Goal: Information Seeking & Learning: Learn about a topic

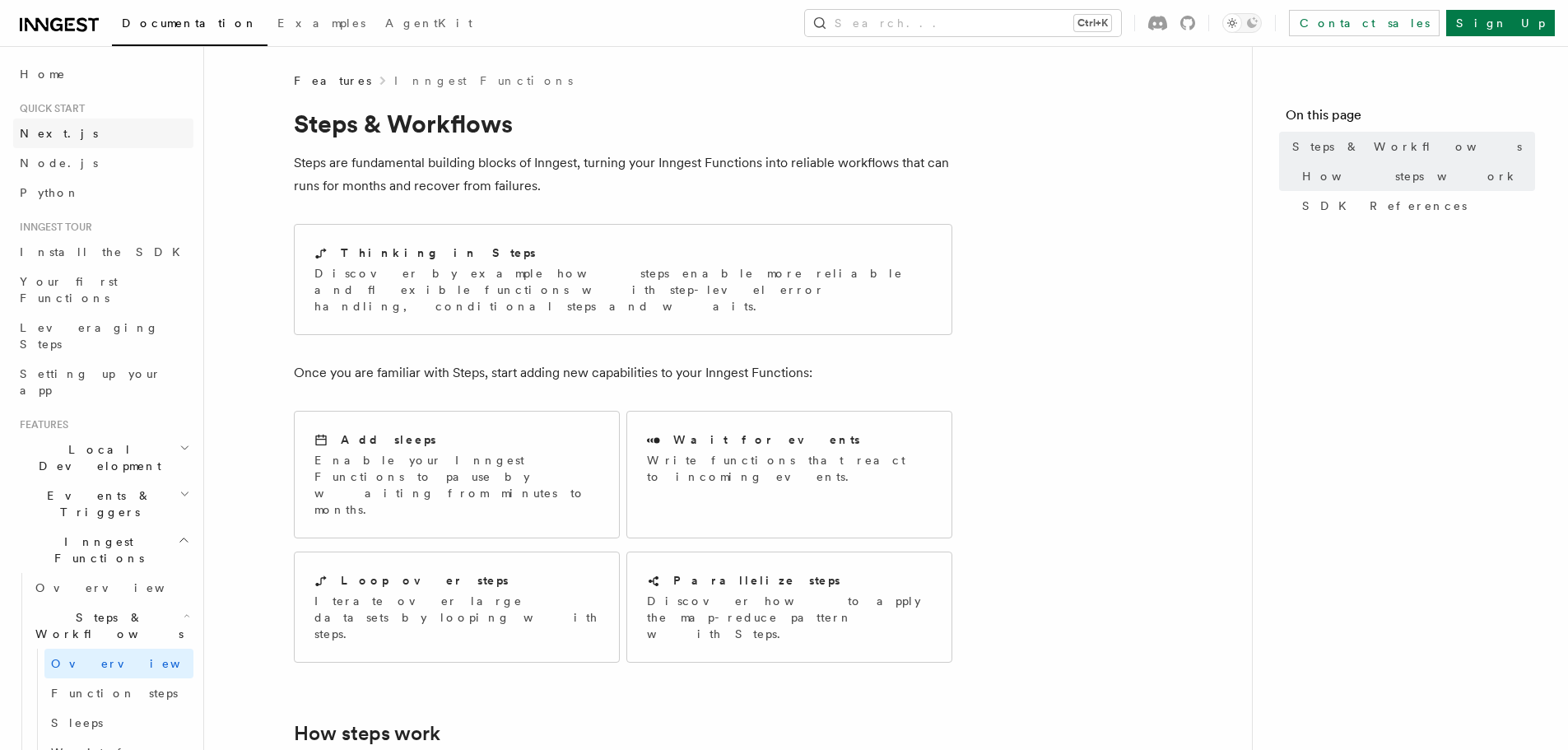
click at [84, 134] on link "Next.js" at bounding box center [103, 133] width 180 height 30
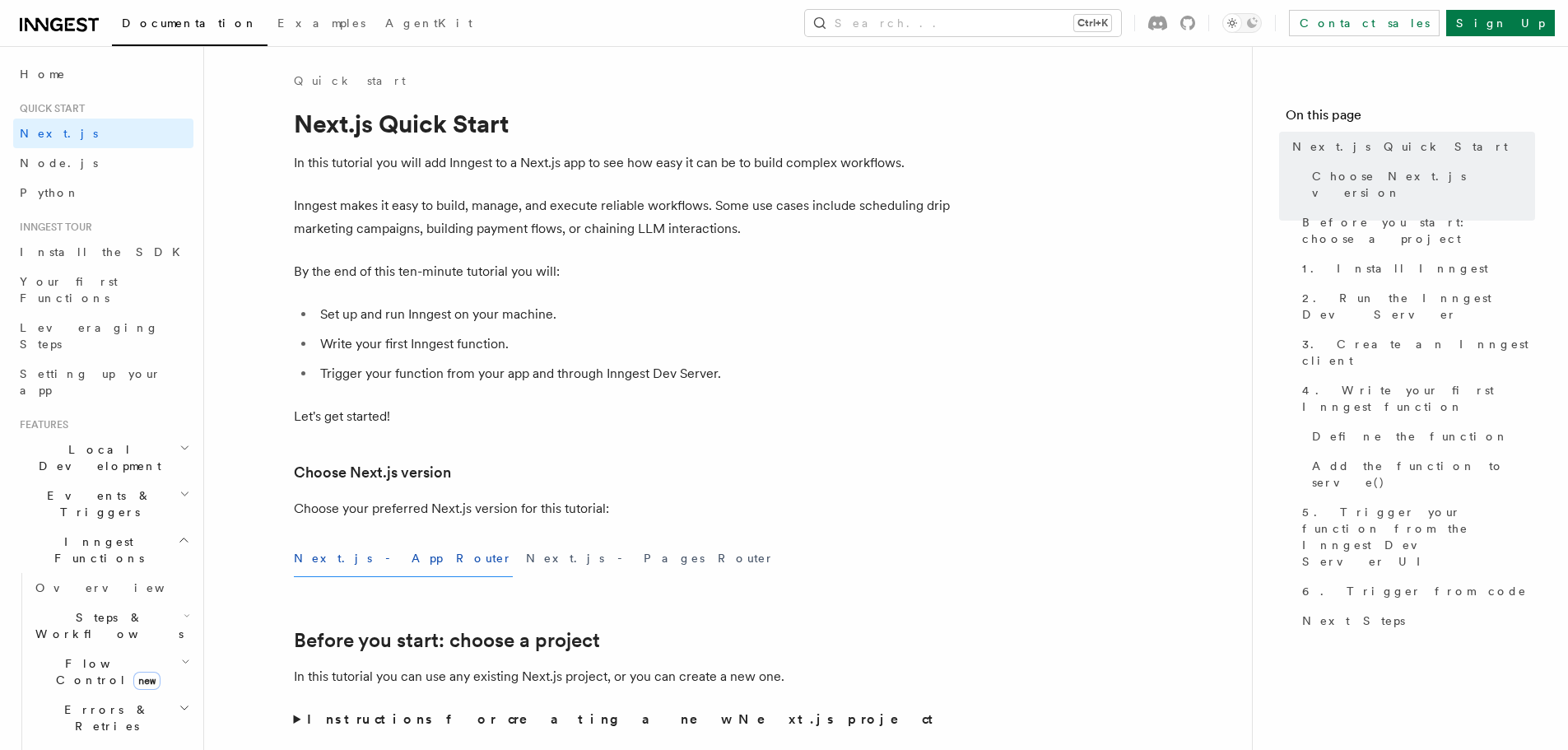
scroll to position [439, 0]
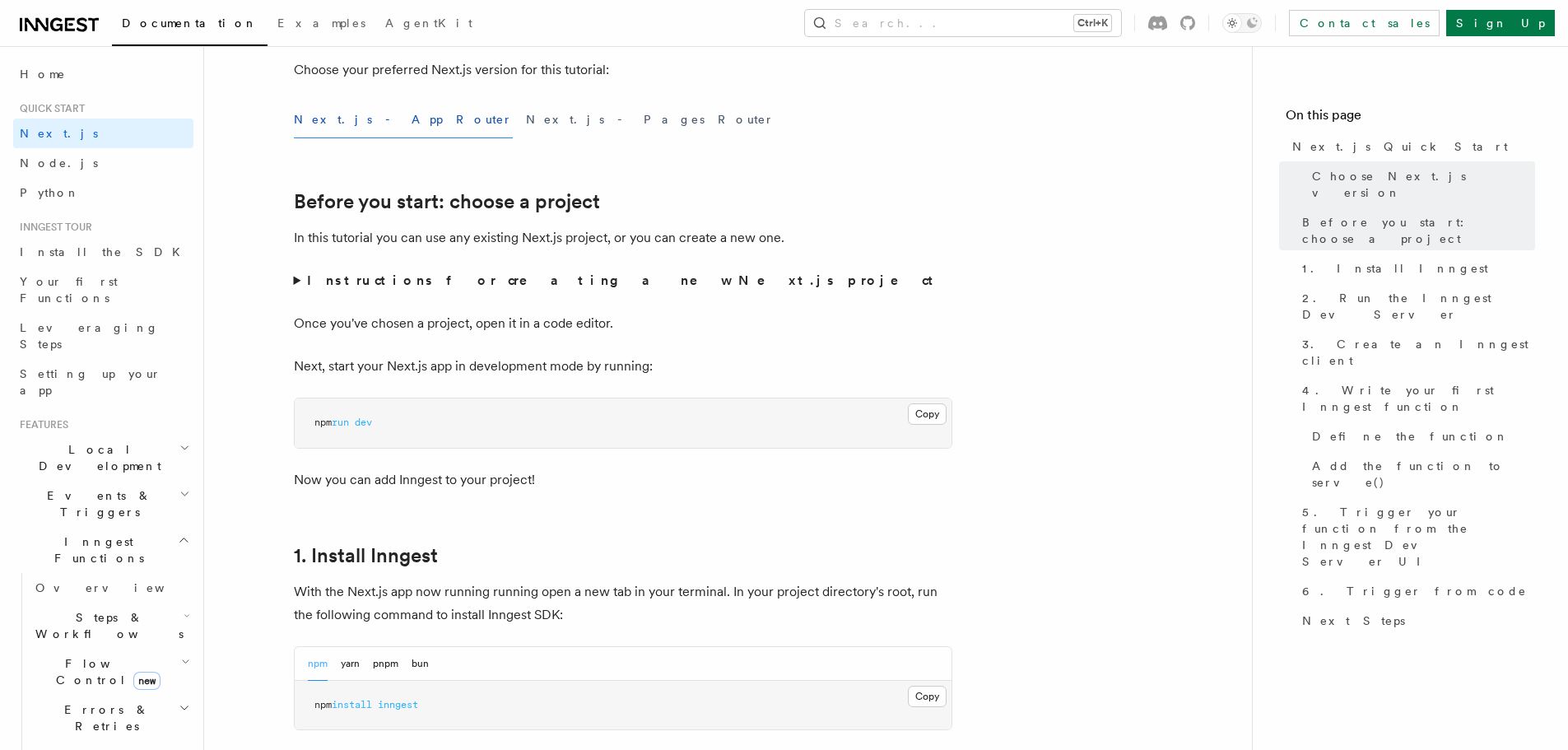
click at [298, 282] on summary "Instructions for creating a new Next.js project" at bounding box center [623, 280] width 658 height 23
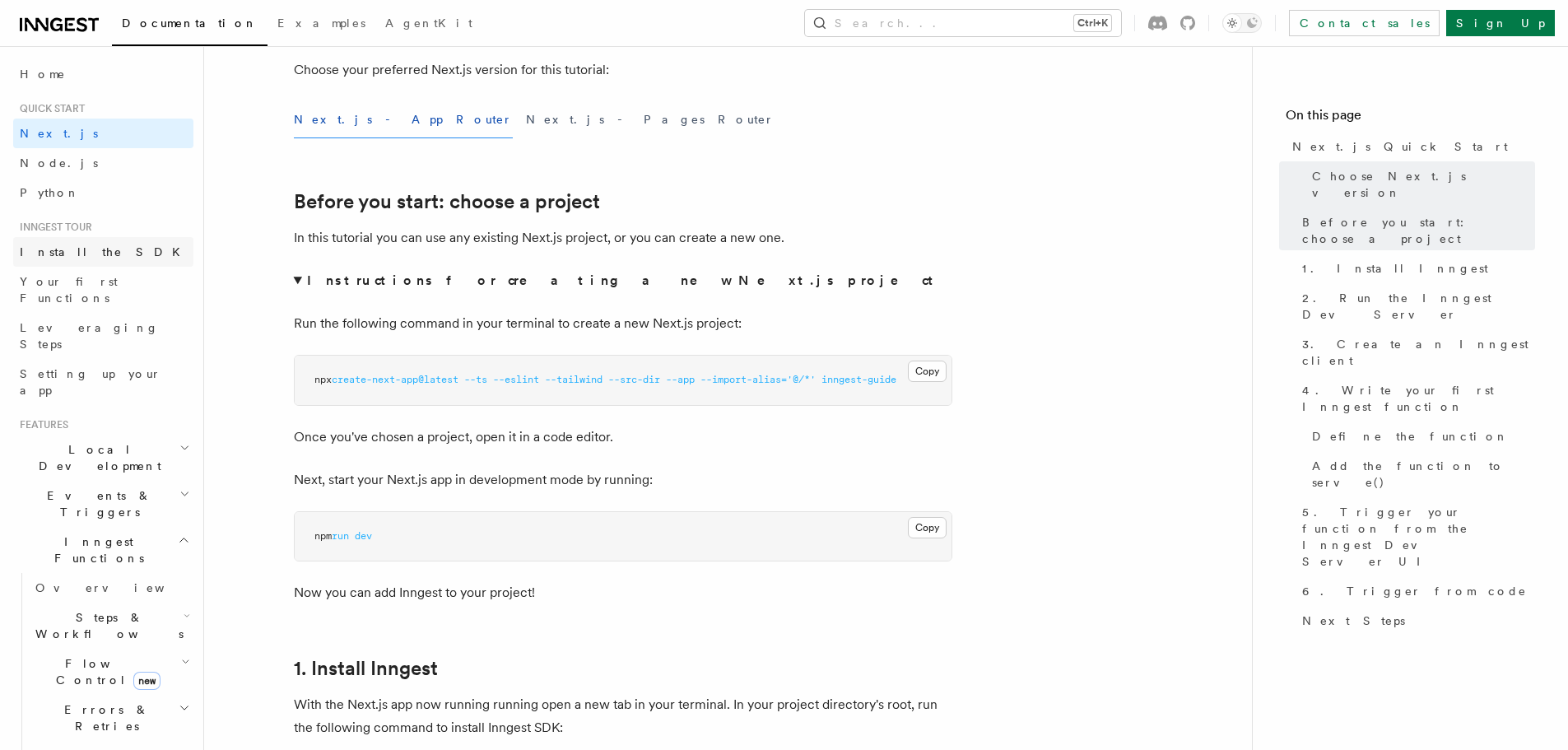
click at [122, 245] on link "Install the SDK" at bounding box center [103, 252] width 180 height 30
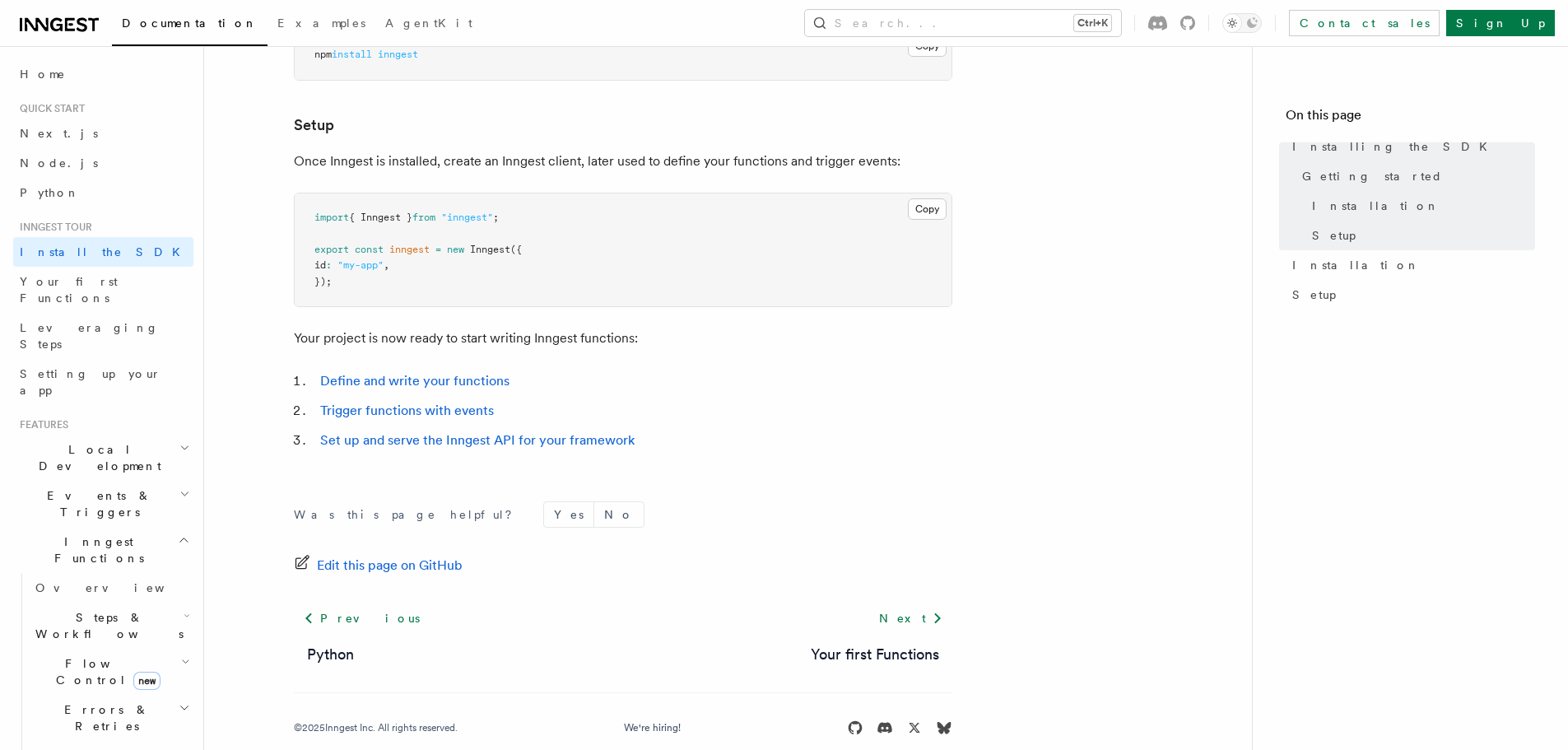
scroll to position [619, 0]
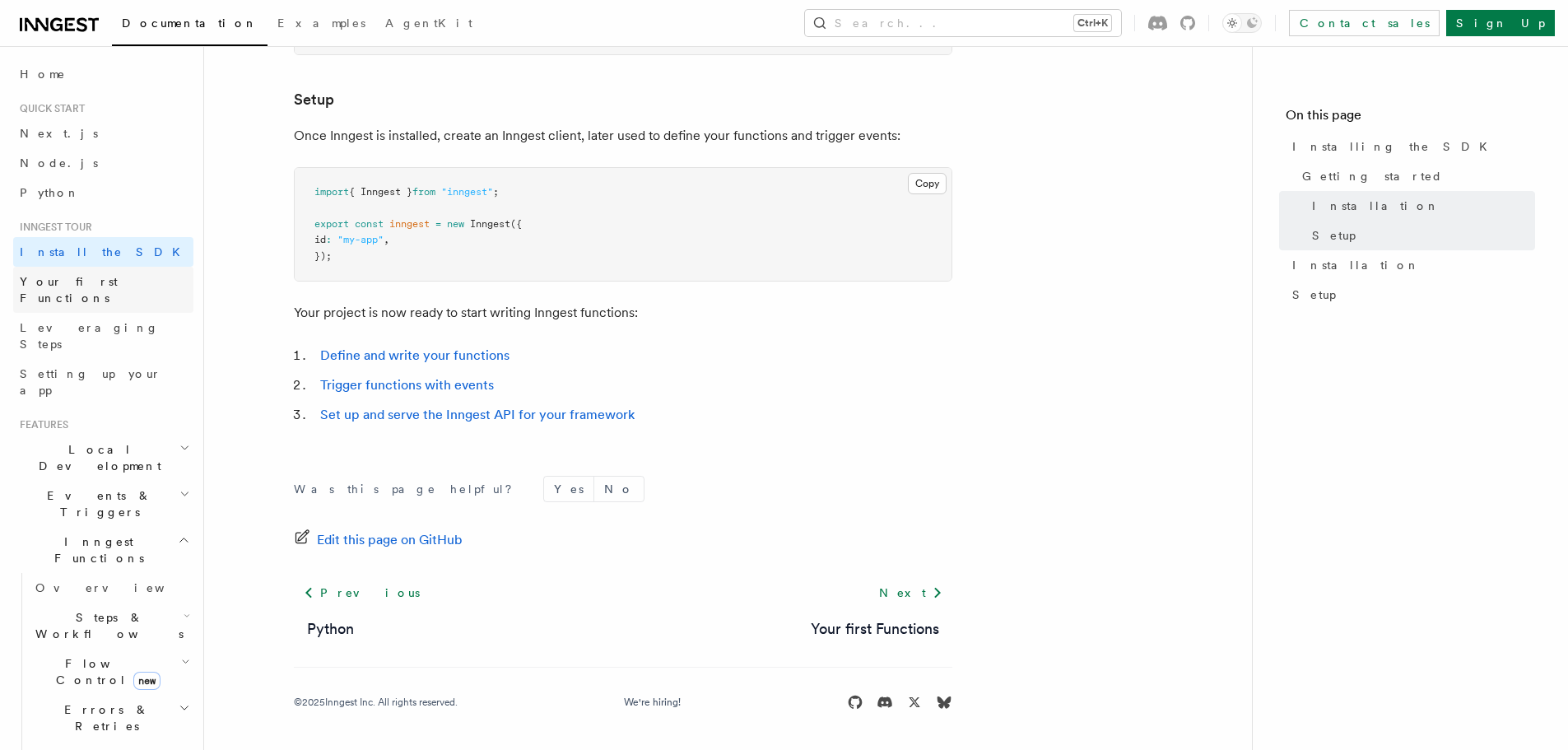
click at [127, 282] on link "Your first Functions" at bounding box center [103, 290] width 180 height 46
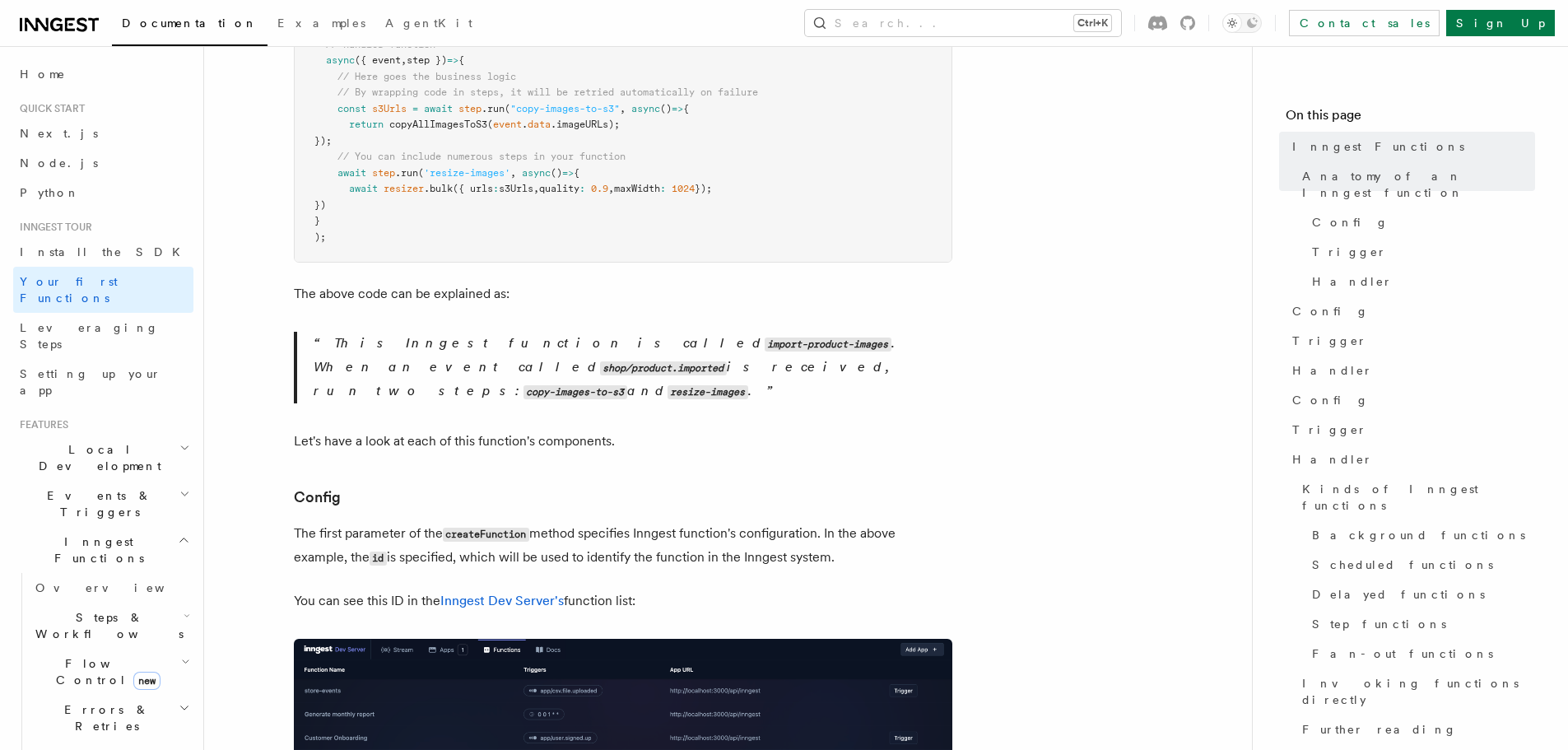
scroll to position [658, 0]
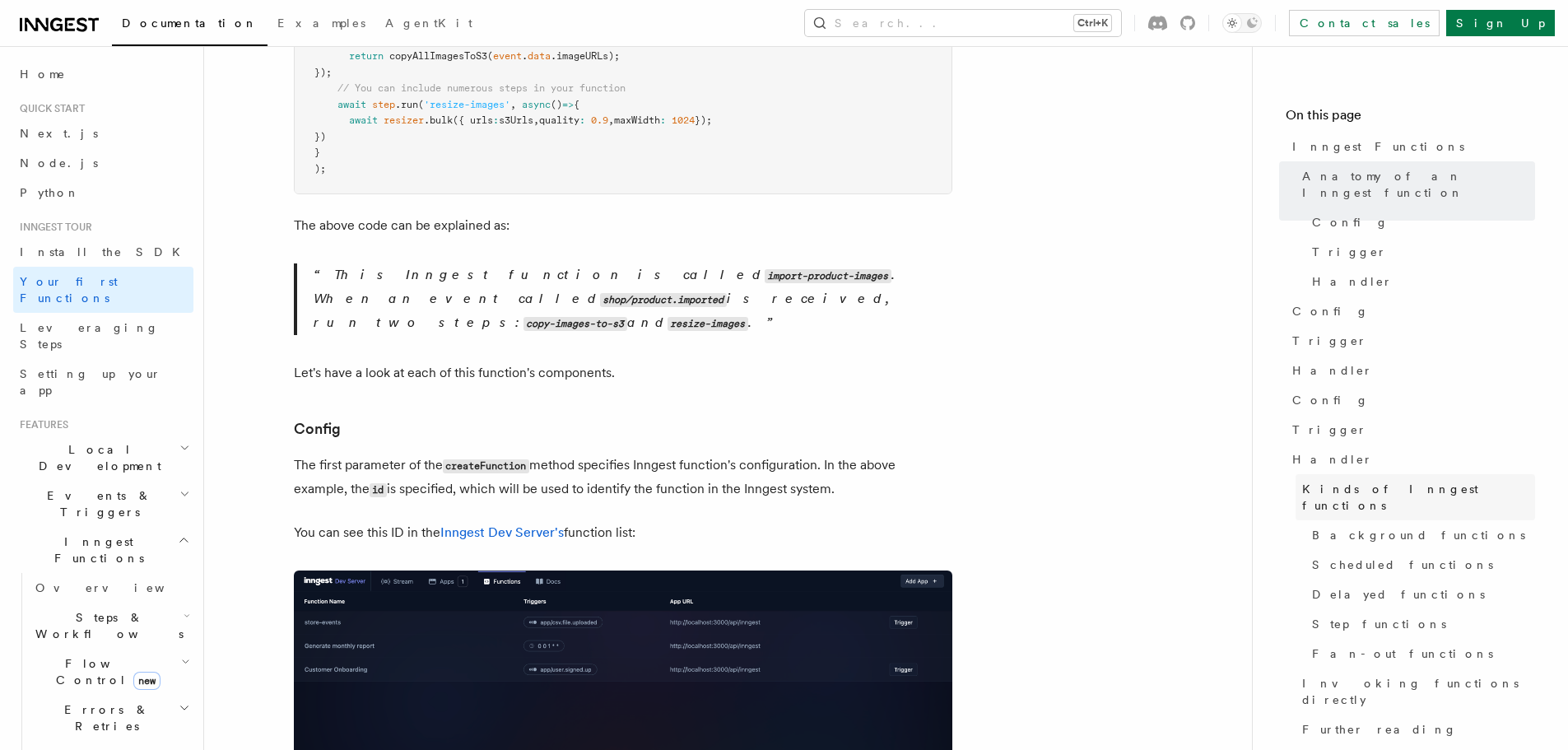
click at [1358, 481] on span "Kinds of Inngest functions" at bounding box center [1419, 497] width 233 height 33
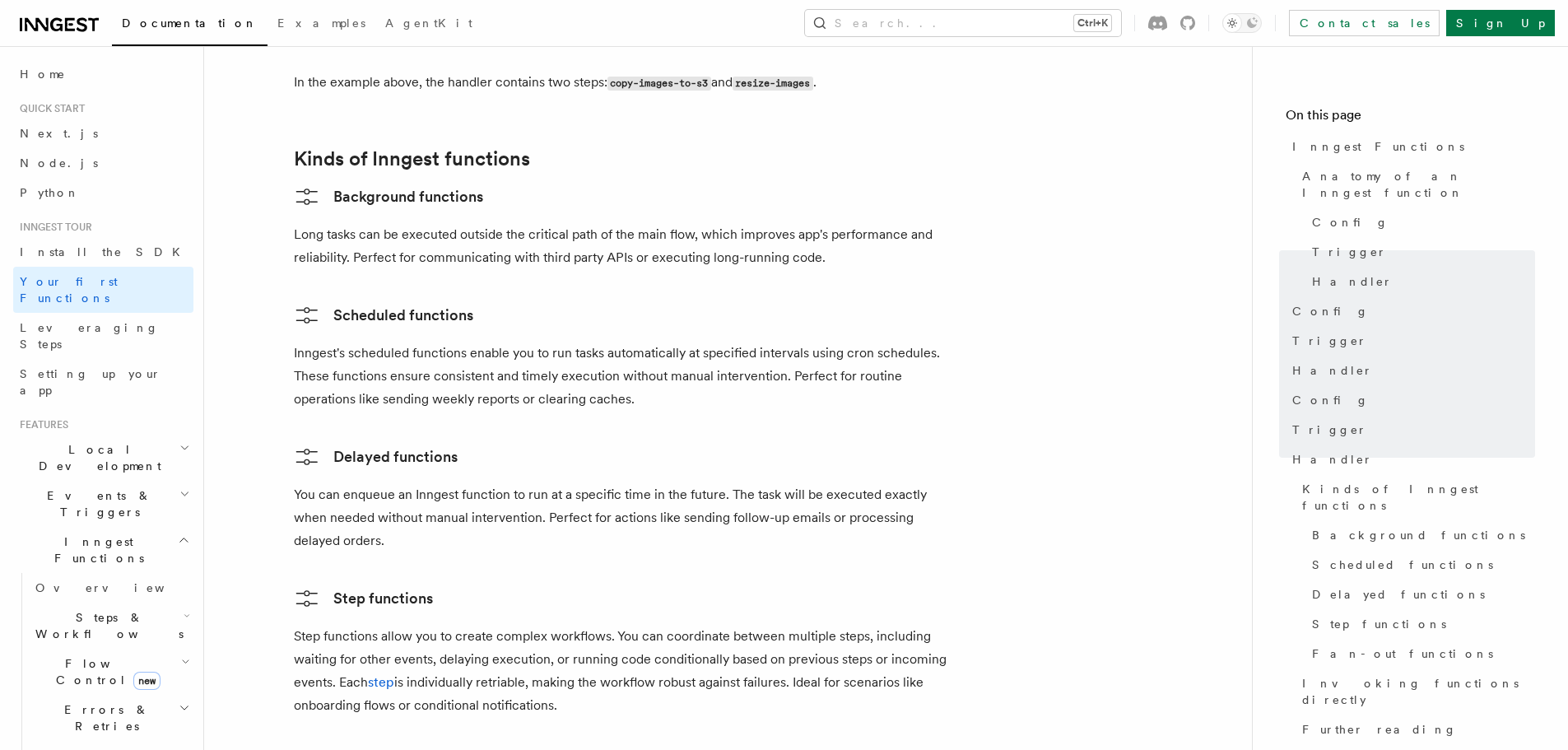
scroll to position [2957, 0]
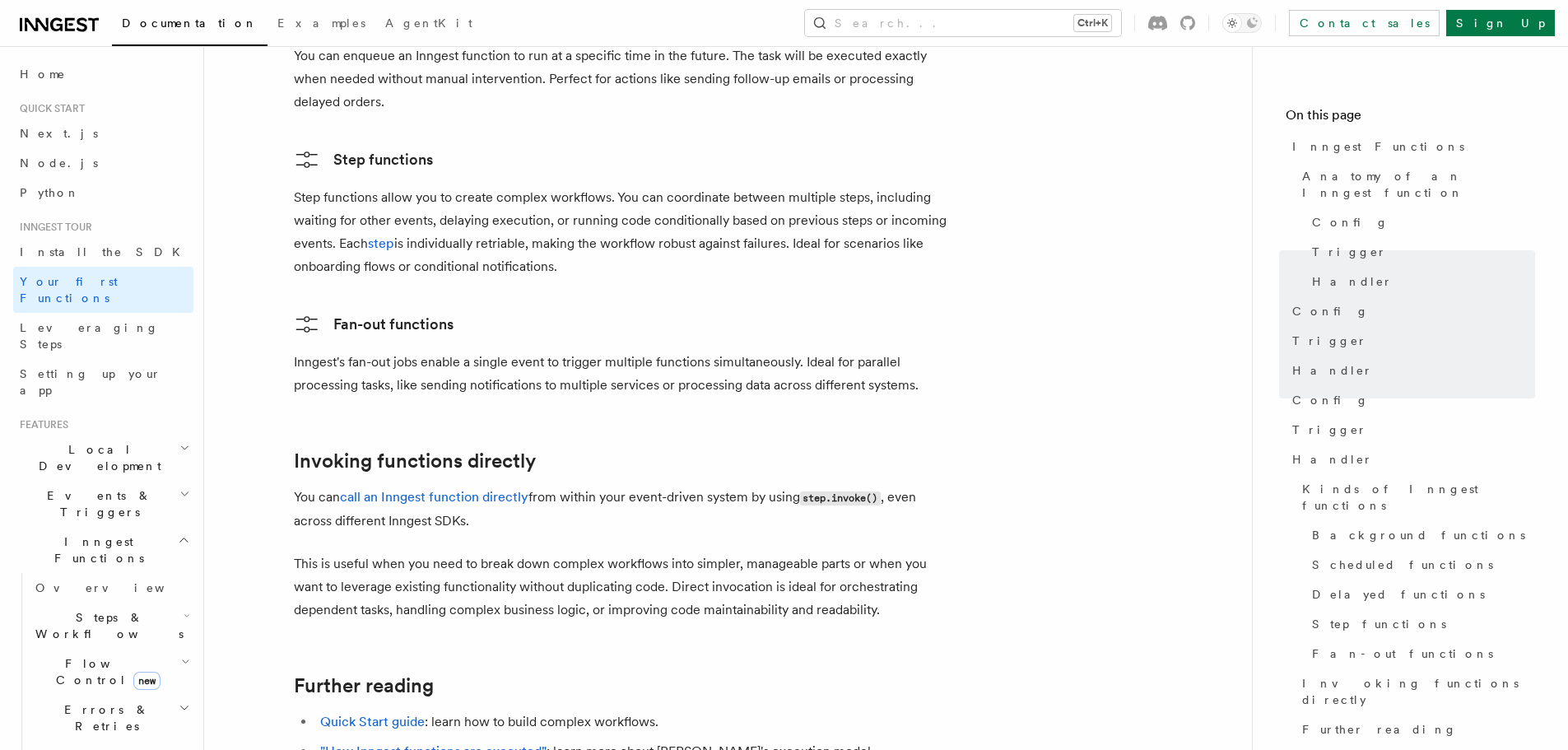
click at [156, 603] on h2 "Steps & Workflows" at bounding box center [111, 626] width 165 height 46
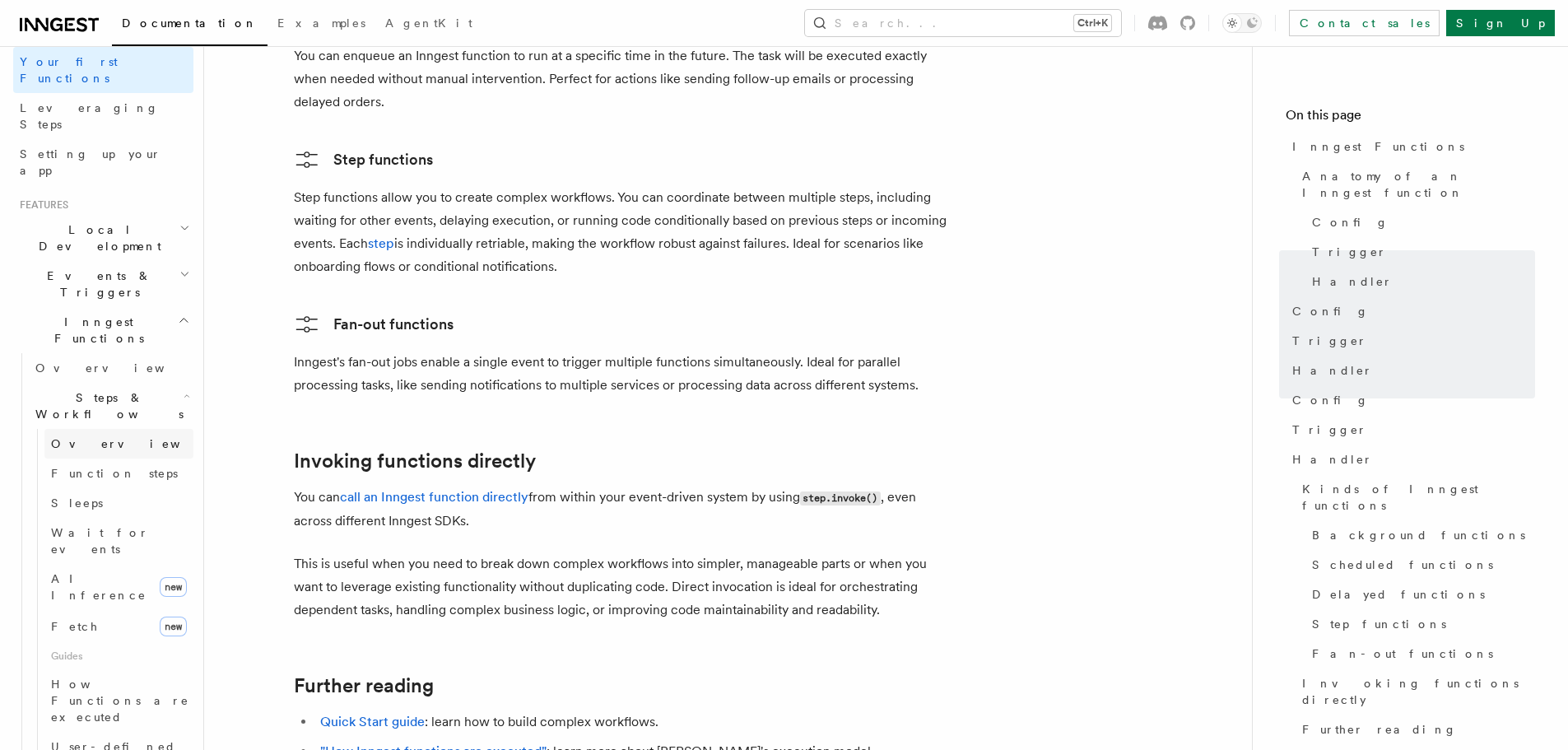
click at [79, 437] on span "Overview" at bounding box center [135, 444] width 169 height 13
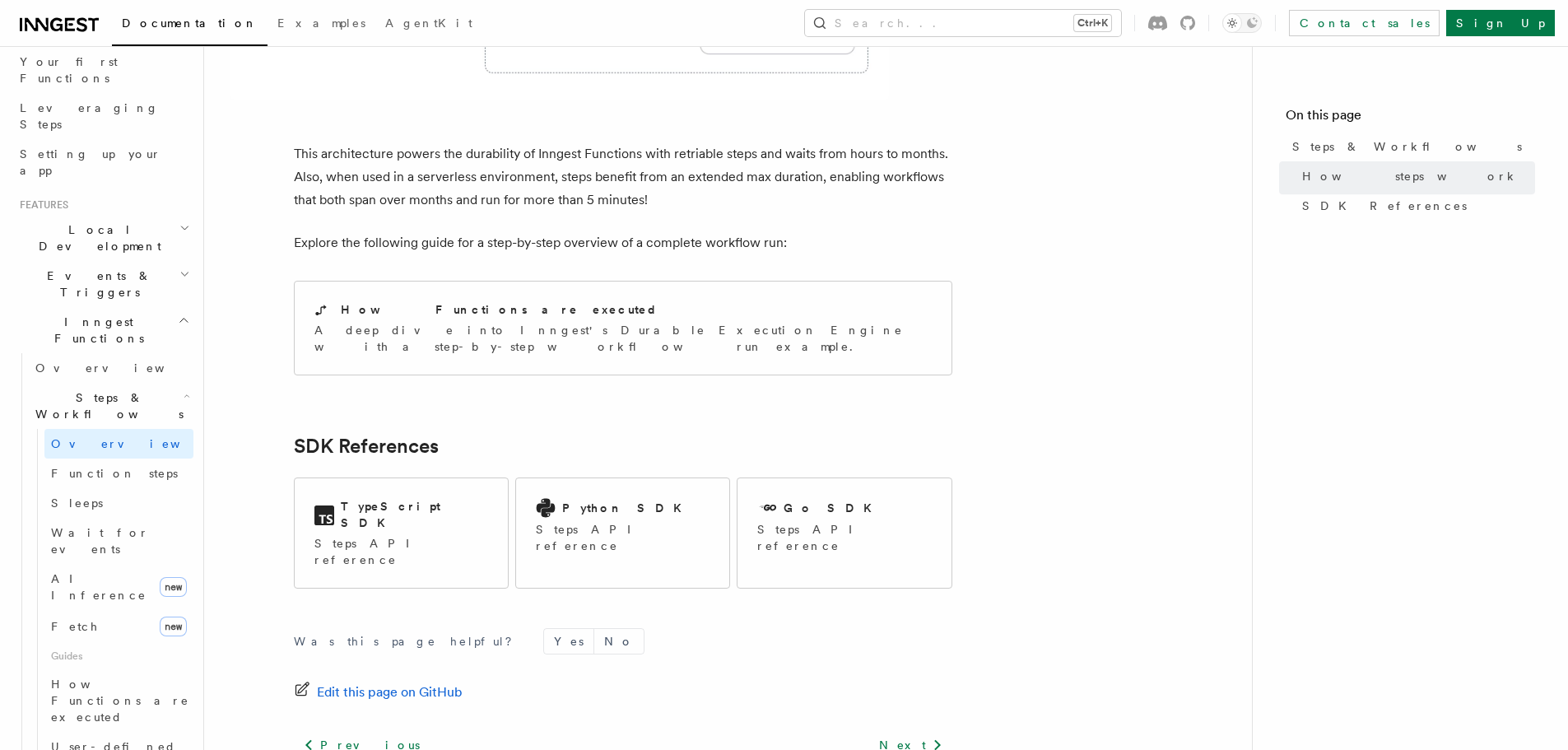
scroll to position [1665, 0]
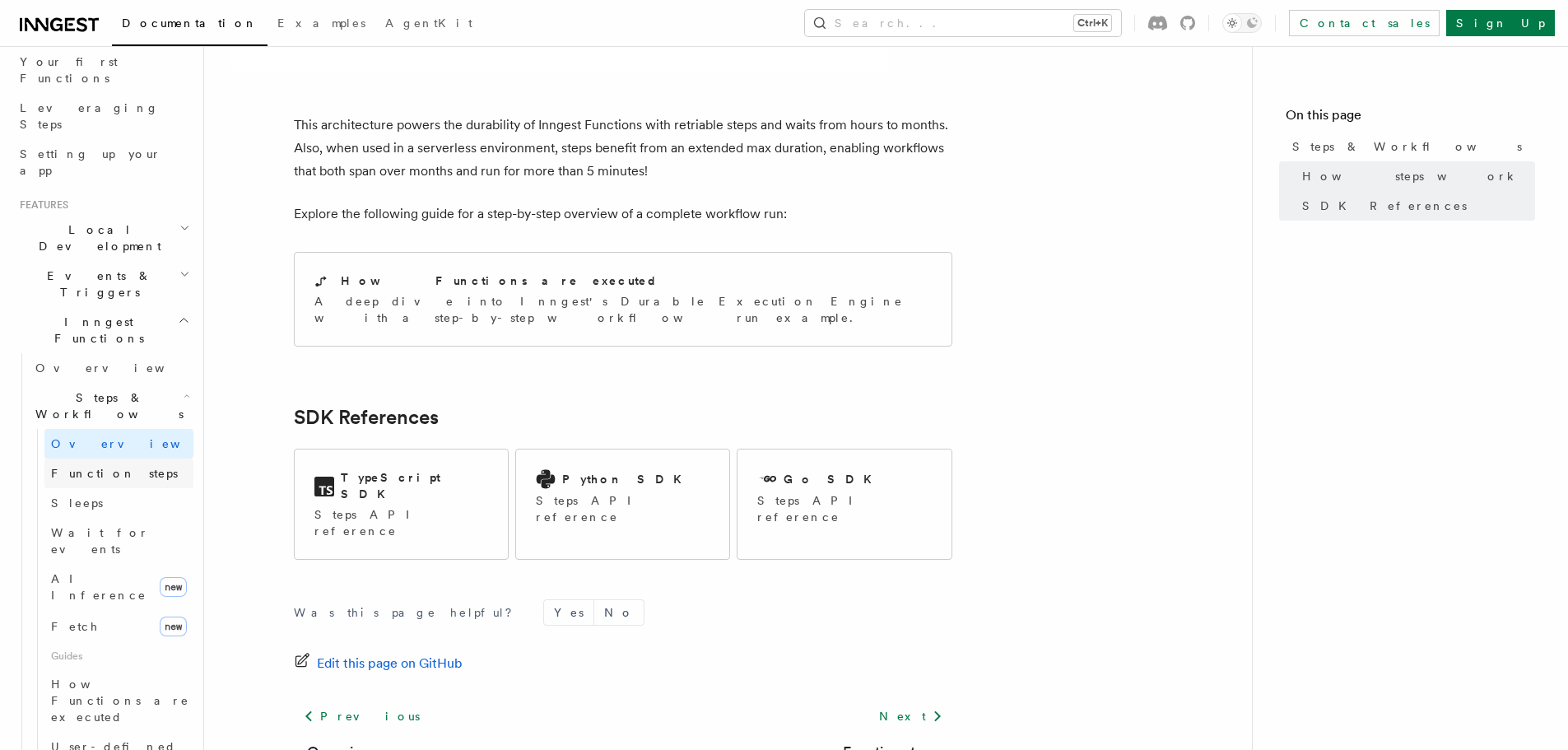
click at [68, 465] on span "Function steps" at bounding box center [114, 473] width 127 height 16
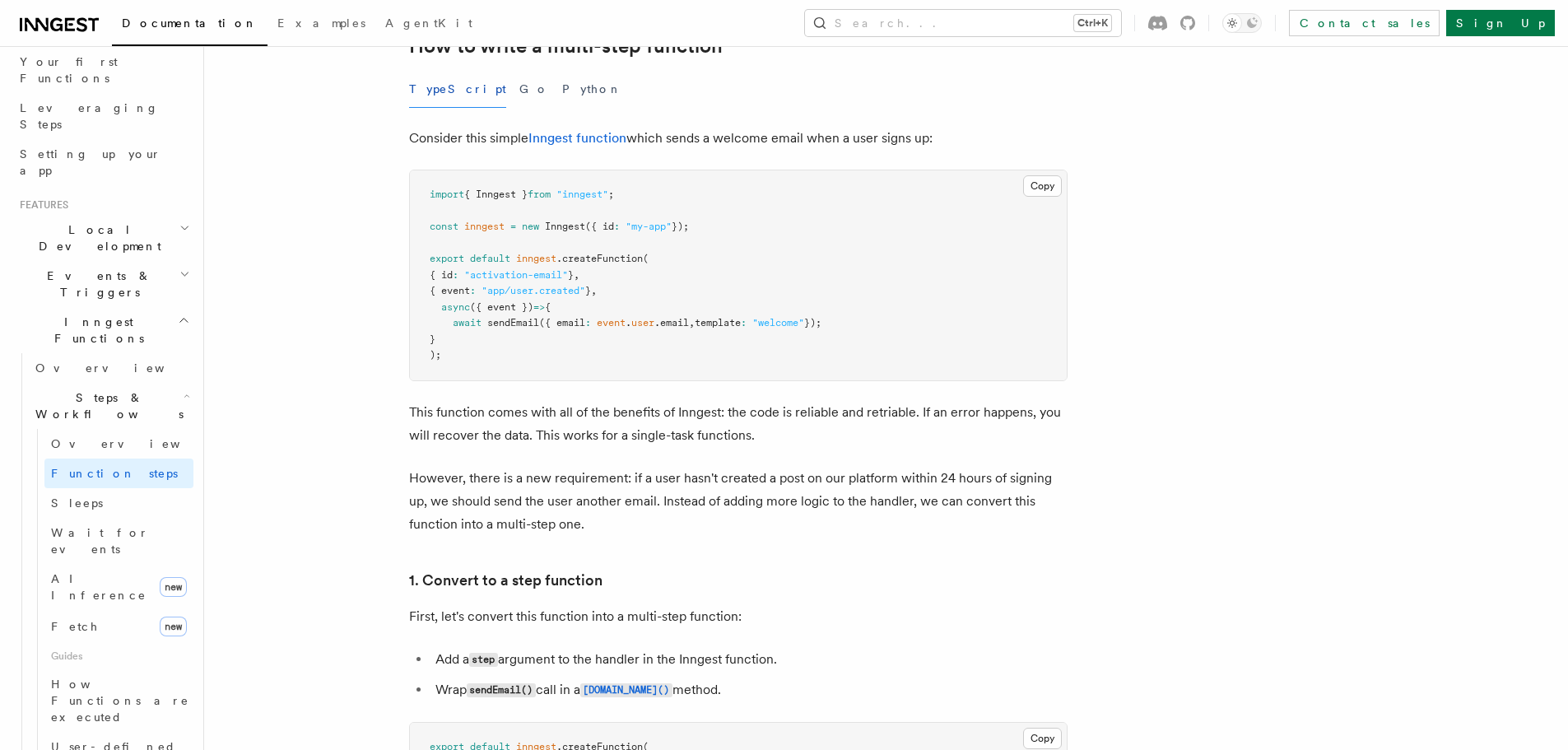
scroll to position [658, 0]
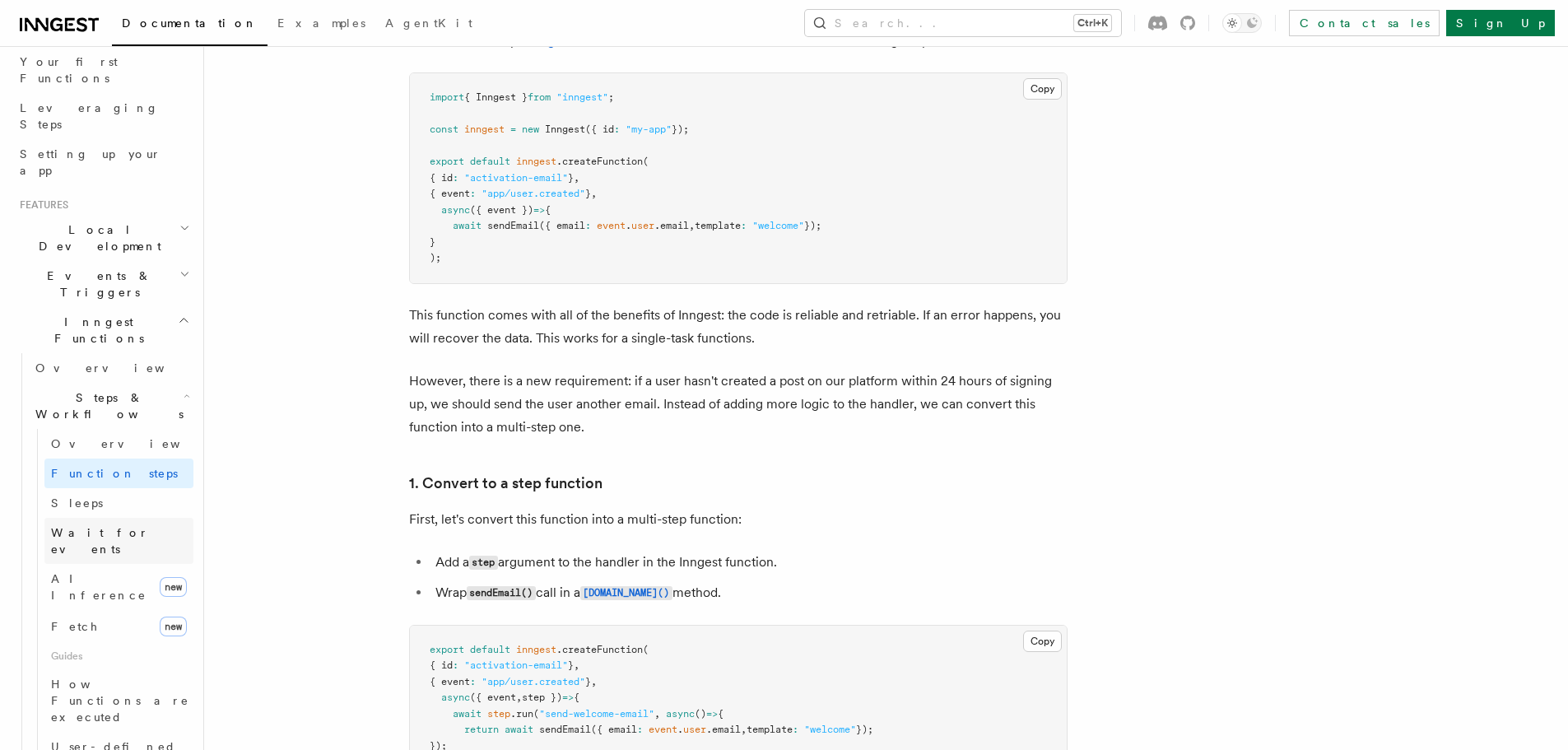
click at [119, 518] on link "Wait for events" at bounding box center [119, 540] width 149 height 46
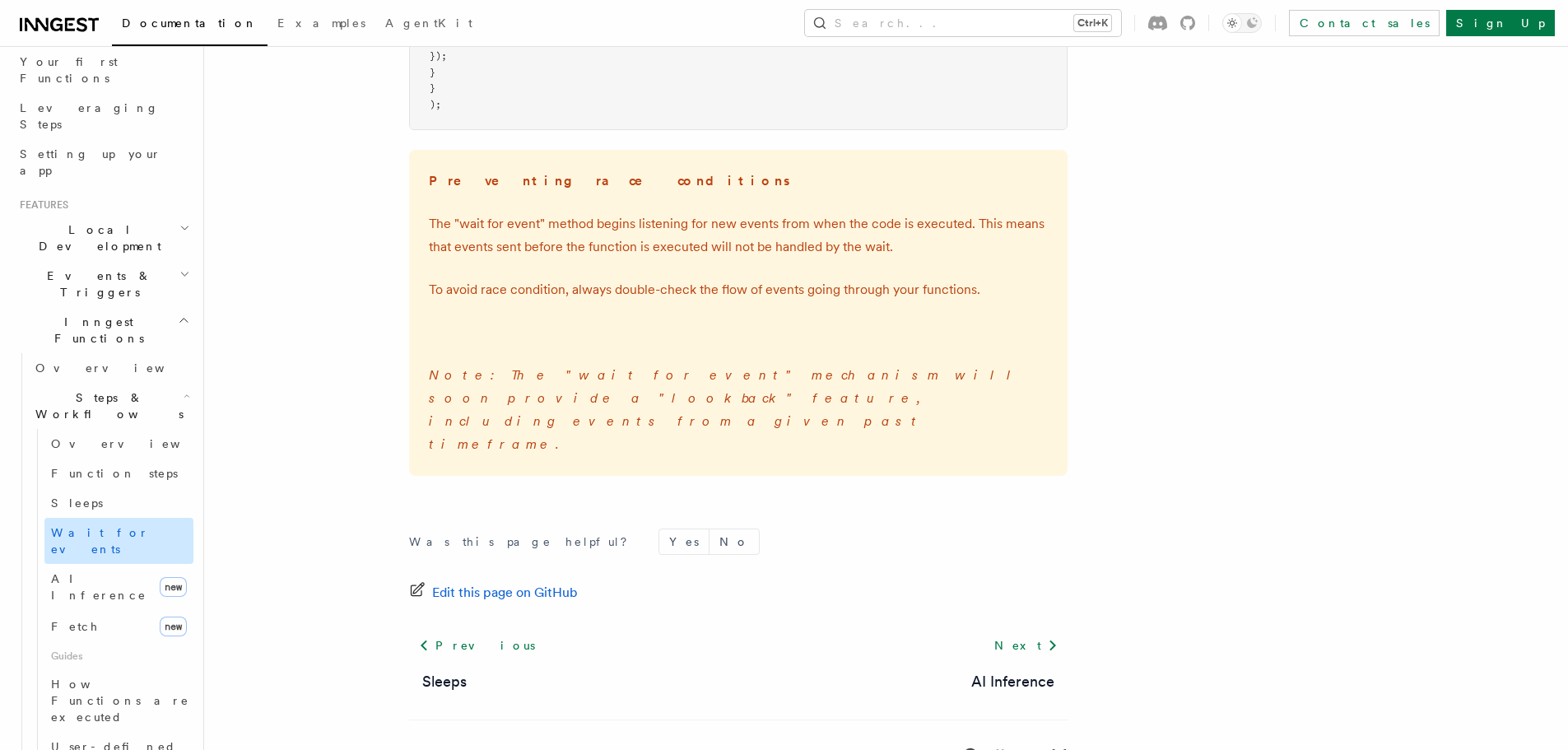
scroll to position [439, 0]
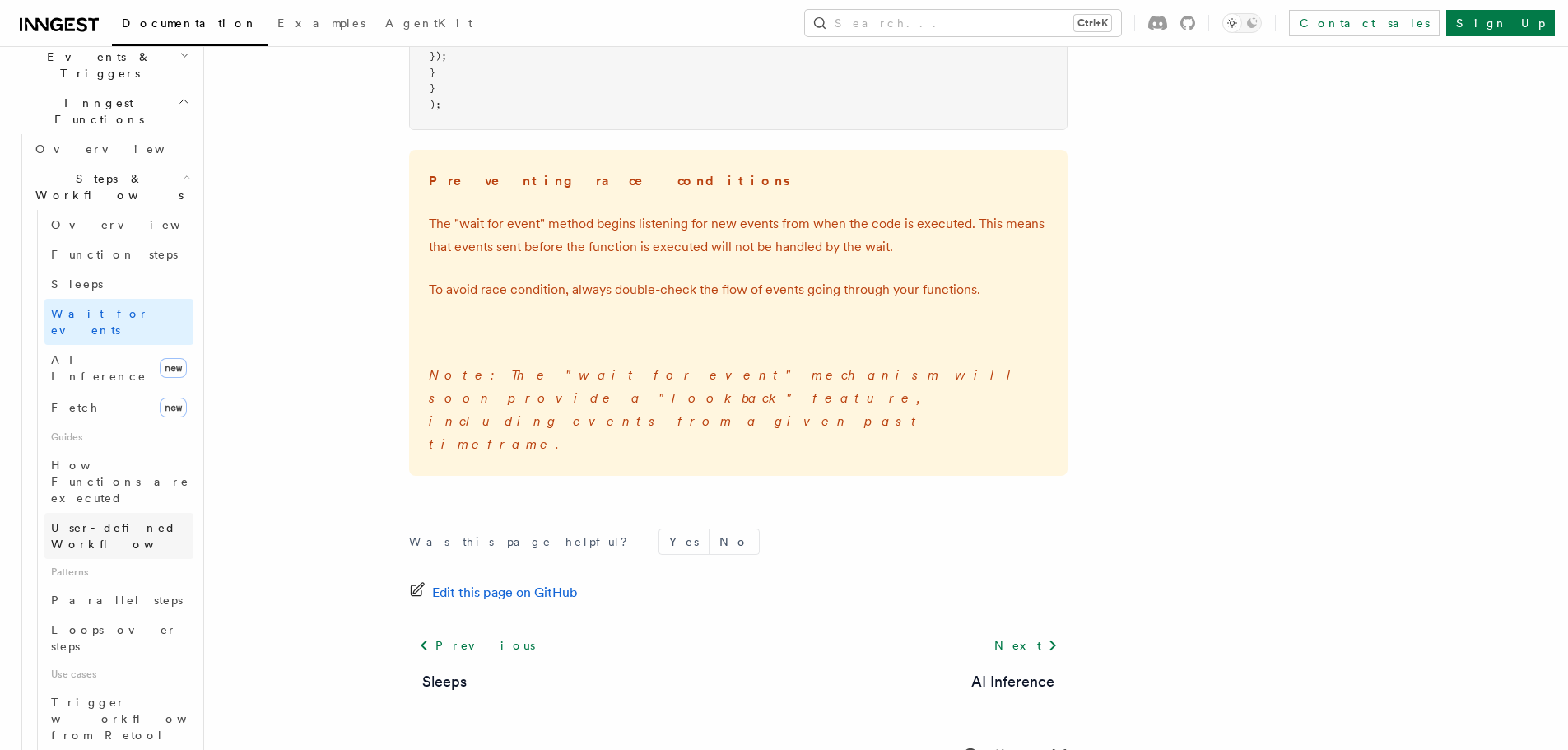
click at [146, 521] on span "User-defined Workflows" at bounding box center [124, 536] width 148 height 30
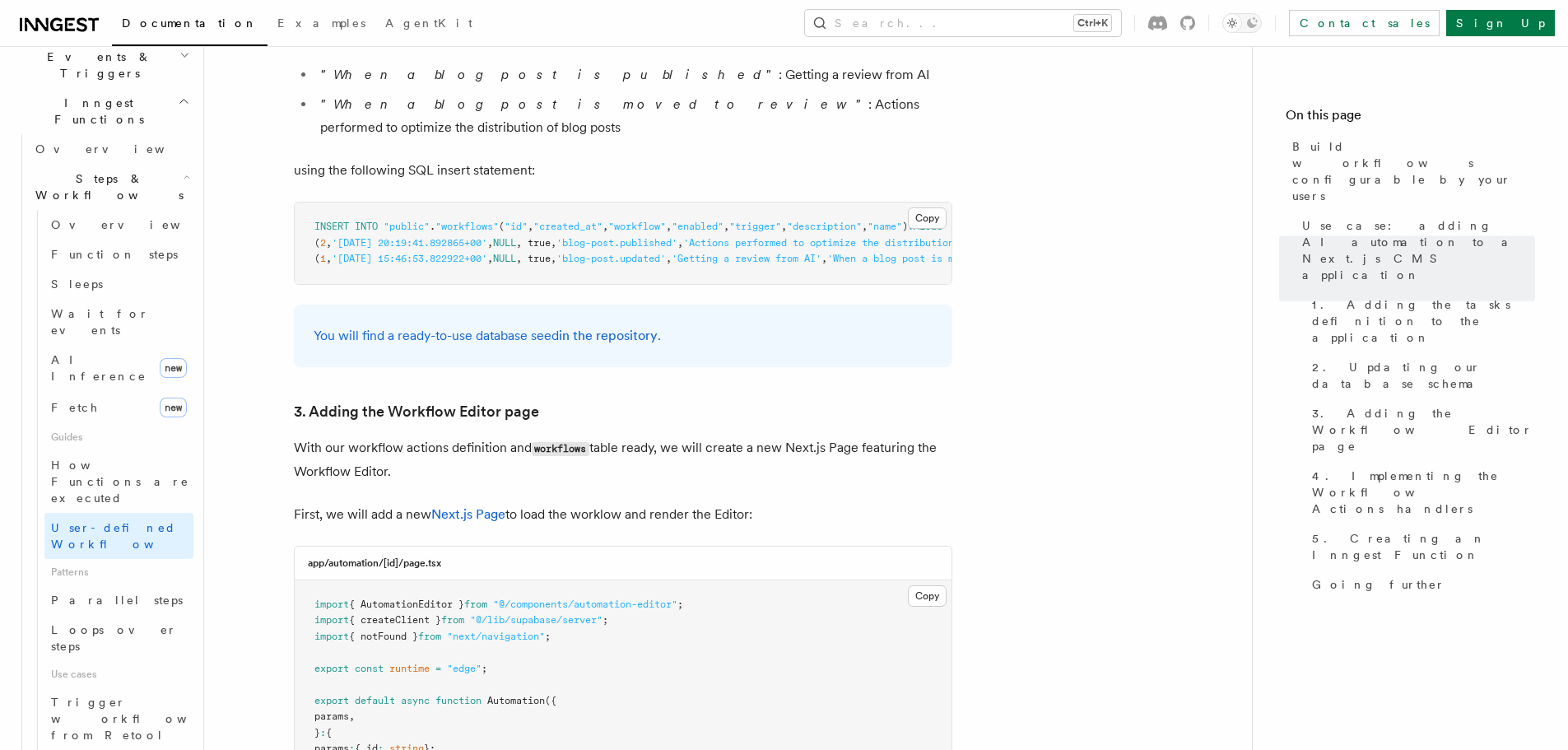
scroll to position [3293, 0]
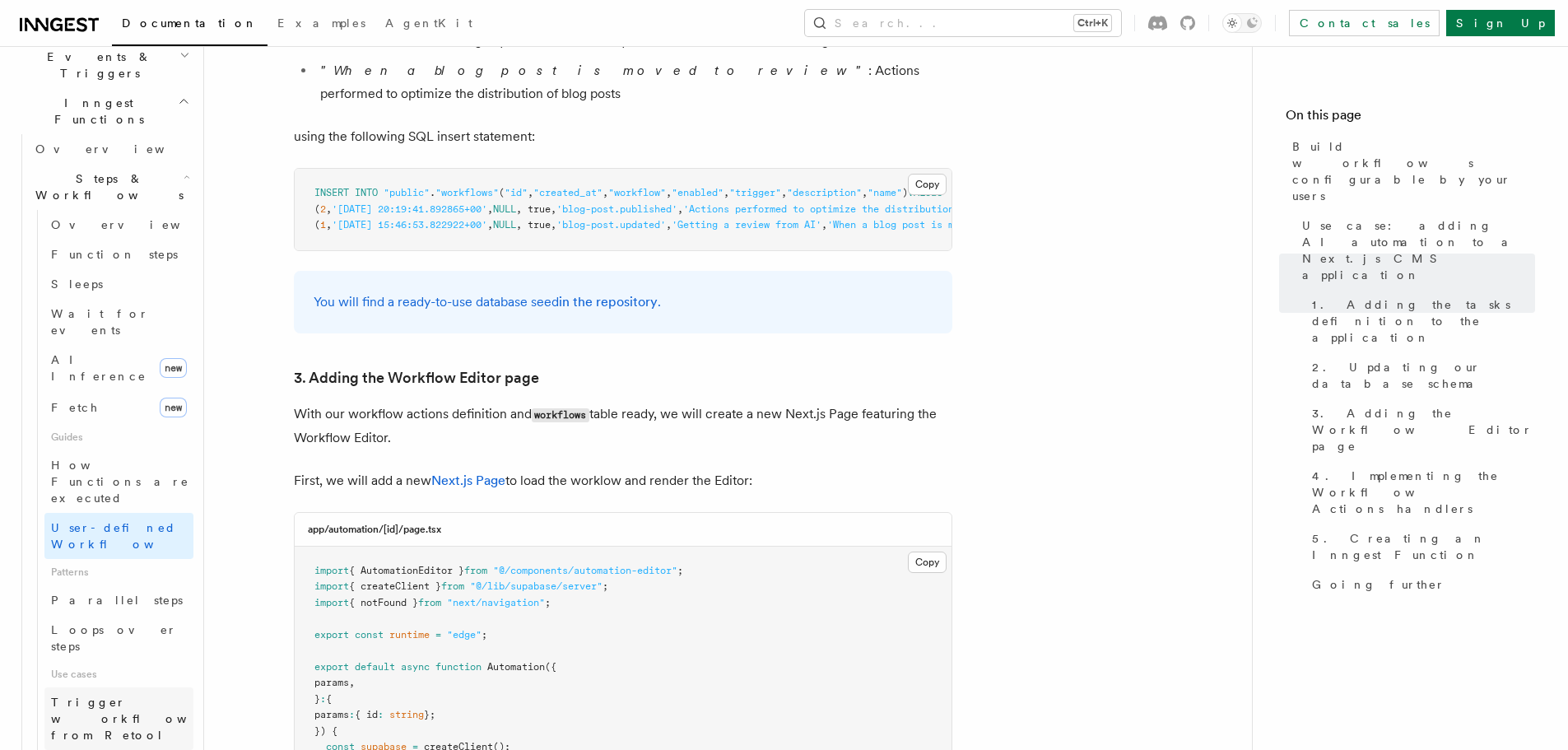
click at [152, 695] on span "Trigger workflows from Retool" at bounding box center [141, 718] width 181 height 46
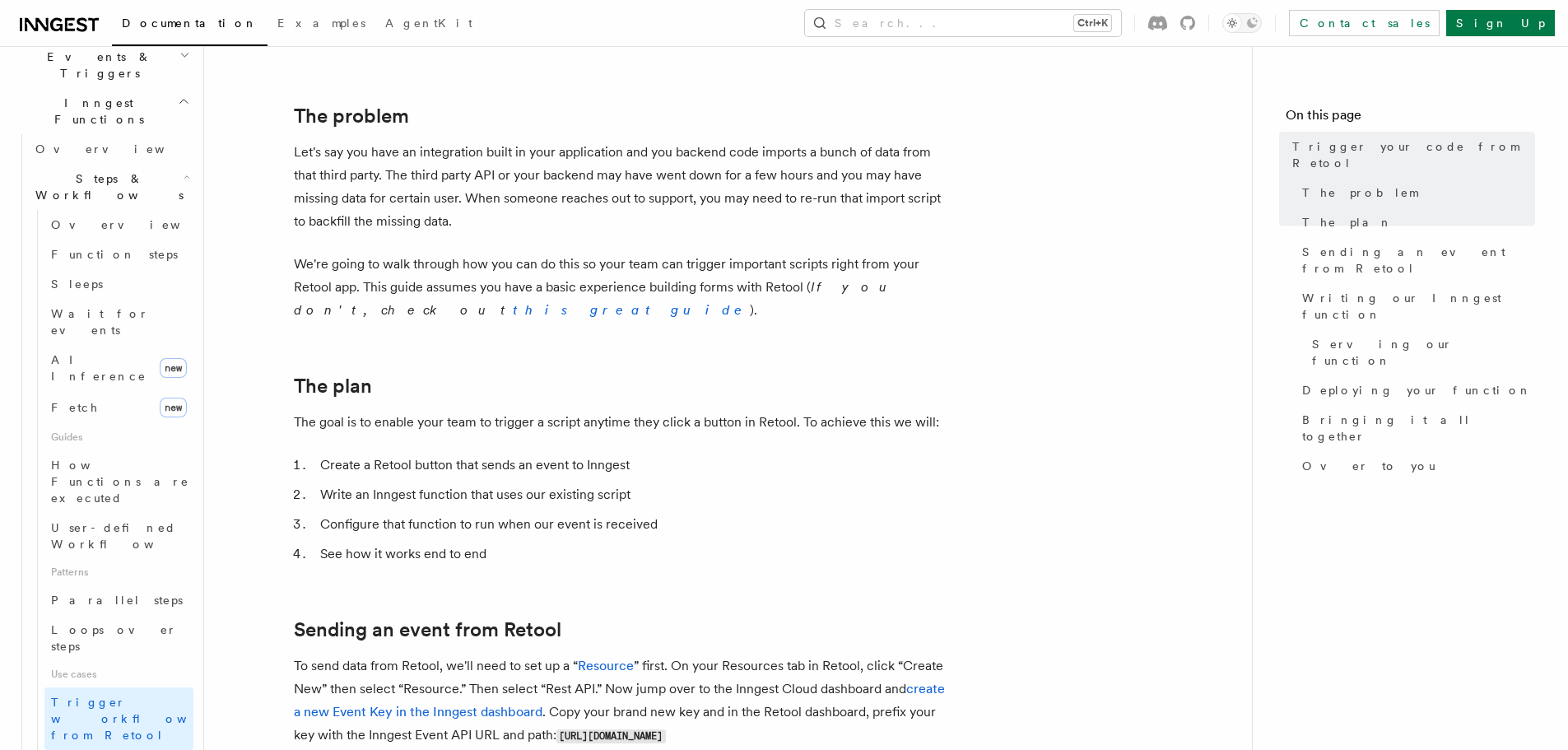
scroll to position [439, 0]
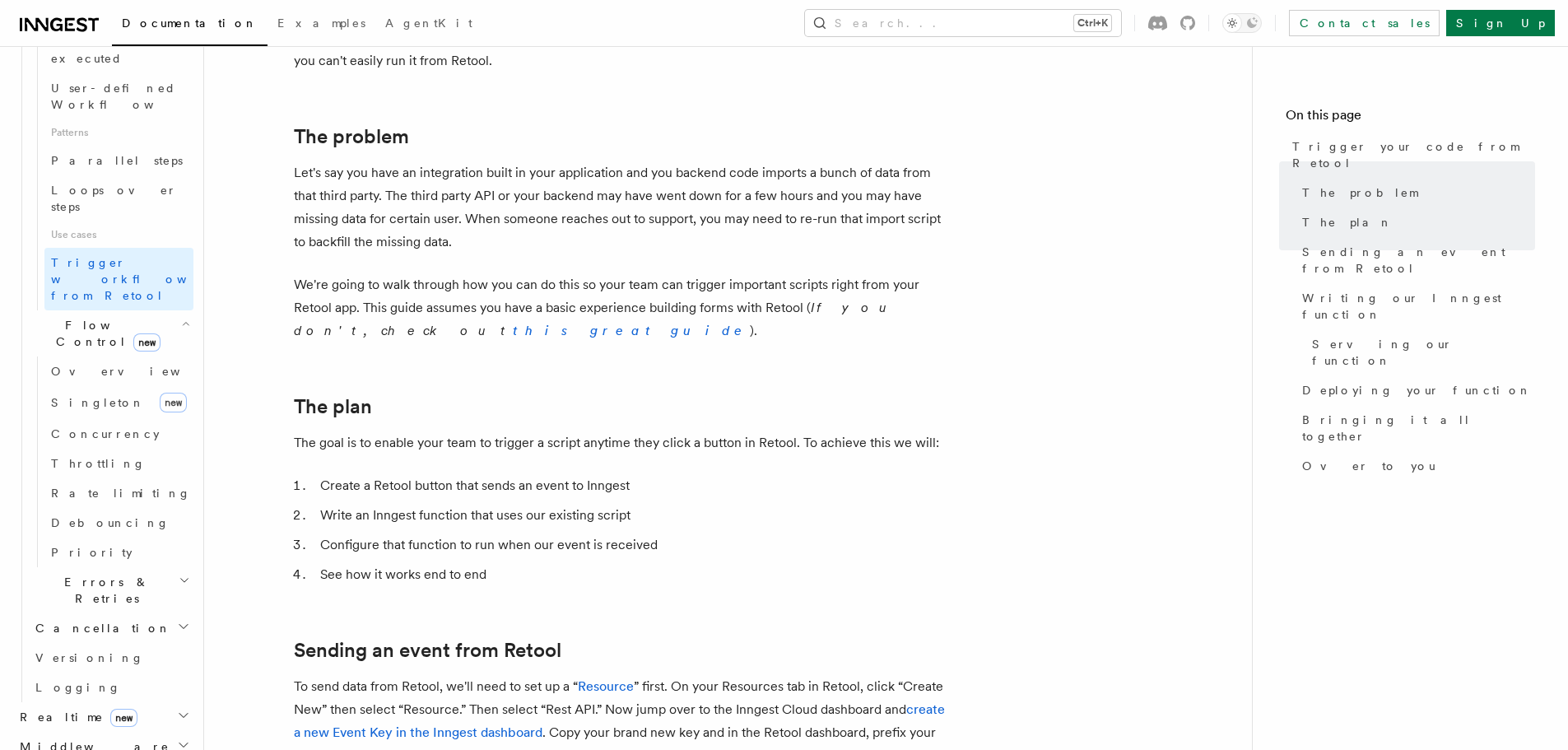
scroll to position [0, 0]
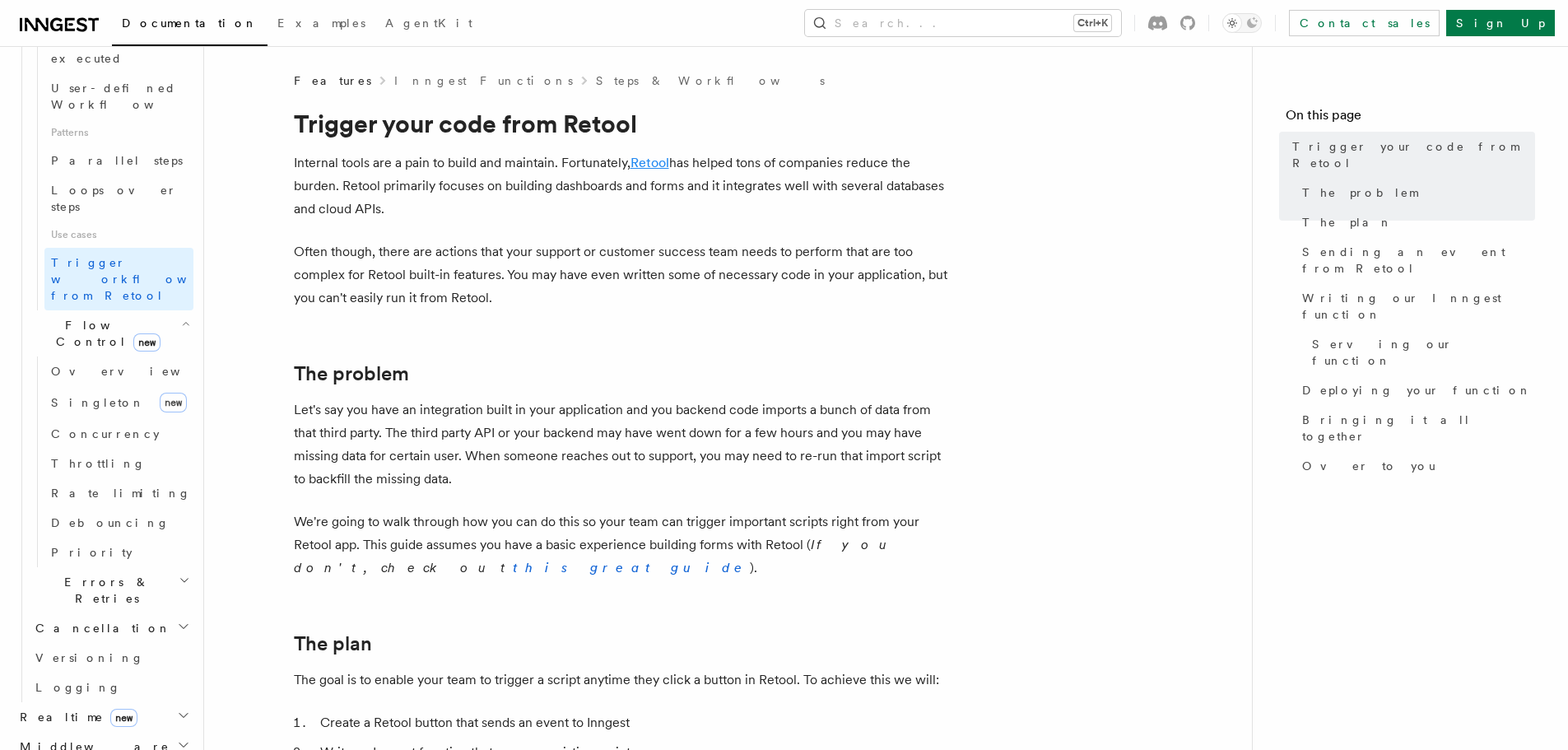
click at [657, 165] on link "Retool" at bounding box center [650, 163] width 38 height 15
